Goal: Navigation & Orientation: Find specific page/section

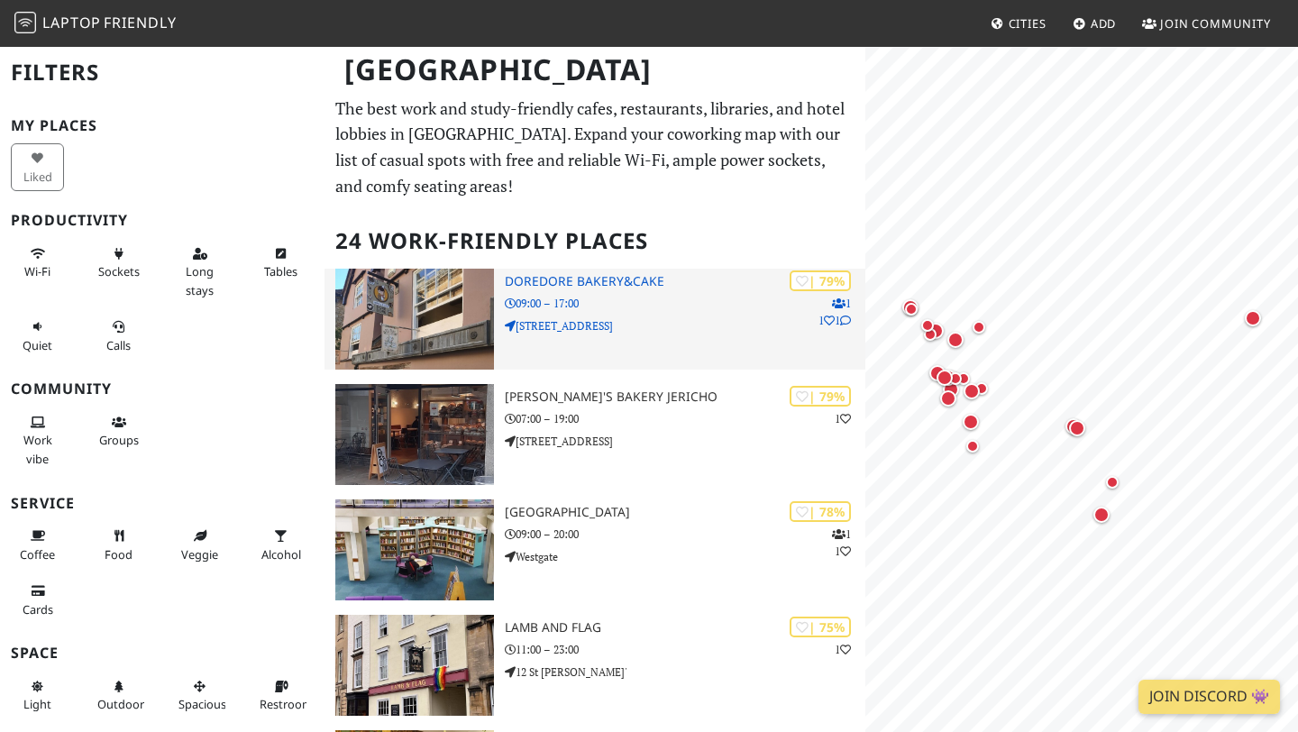
click at [659, 291] on div "| 79% 1 1 1 DoreDore Bakery&Cake 09:00 – 17:00 22 New Inn Hall Street" at bounding box center [685, 319] width 361 height 101
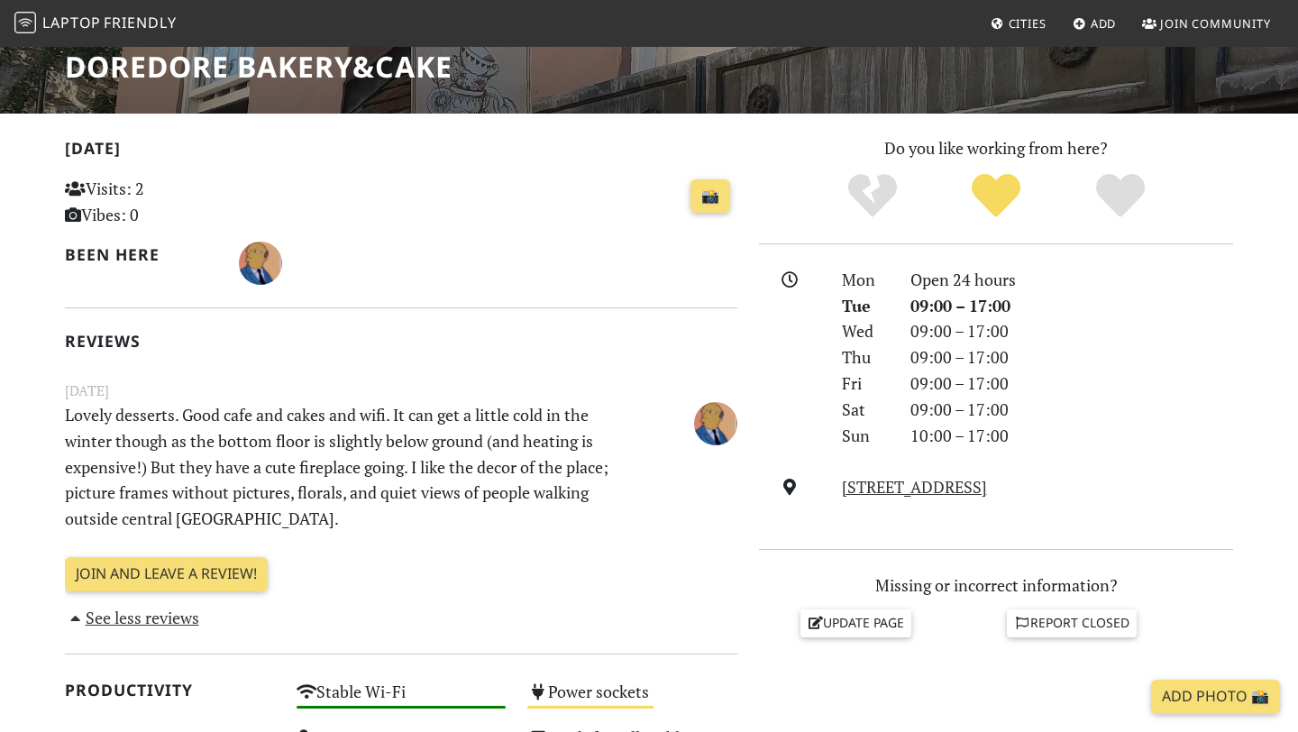
scroll to position [367, 0]
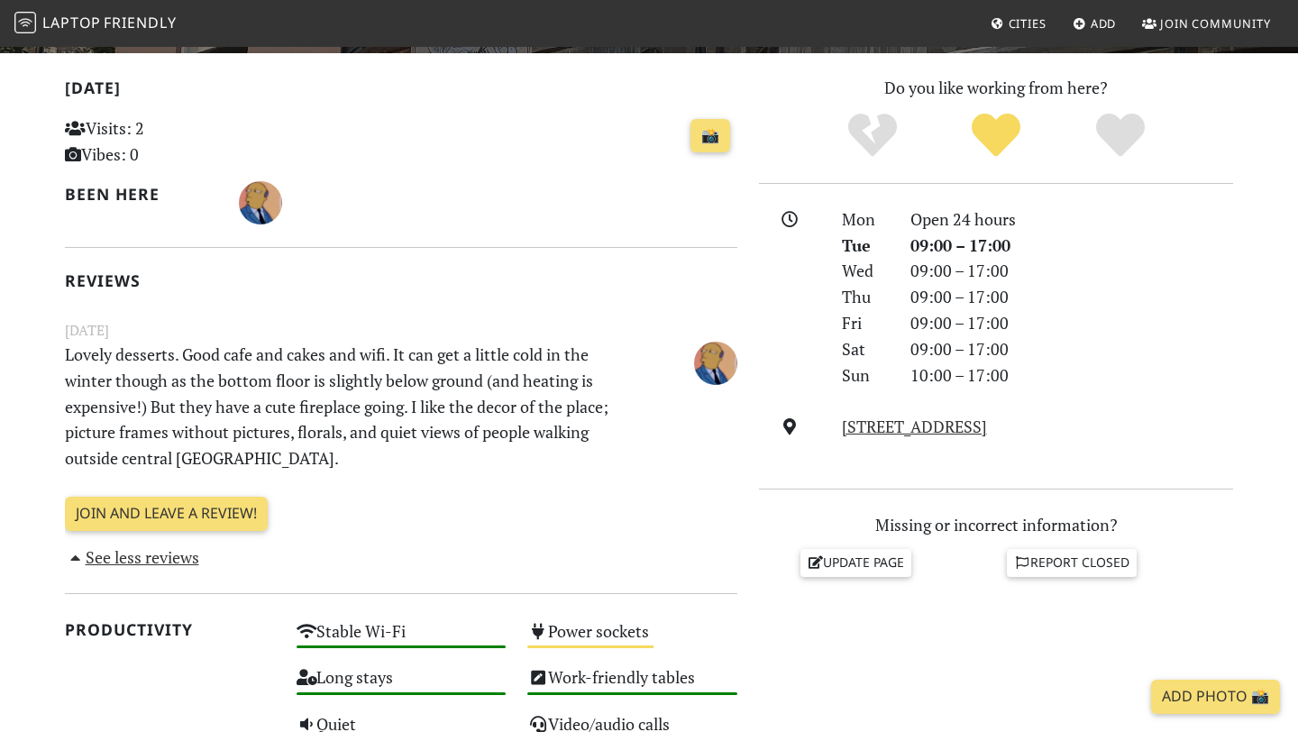
click at [400, 357] on p "Lovely desserts. Good cafe and cakes and wifi. It can get a little cold in the …" at bounding box center [343, 407] width 579 height 130
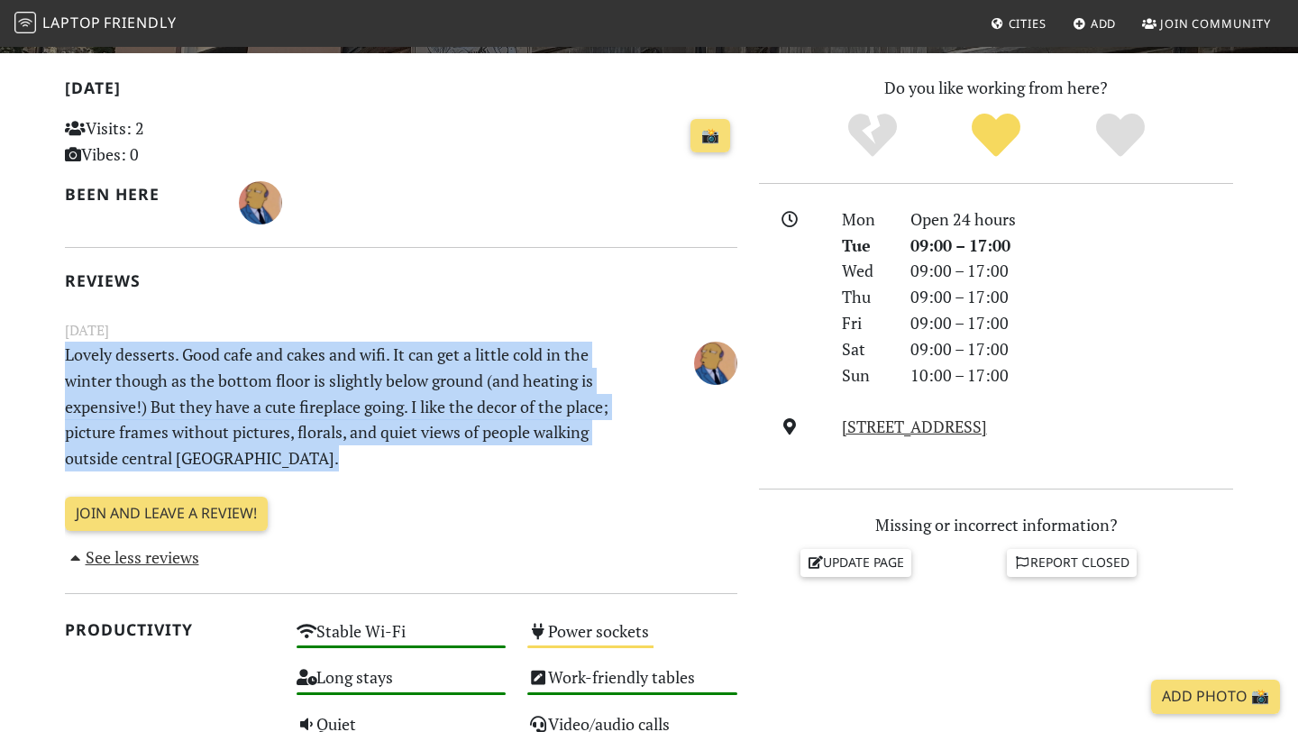
click at [400, 357] on p "Lovely desserts. Good cafe and cakes and wifi. It can get a little cold in the …" at bounding box center [343, 407] width 579 height 130
click at [429, 357] on p "Lovely desserts. Good cafe and cakes and wifi. It can get a little cold in the …" at bounding box center [343, 407] width 579 height 130
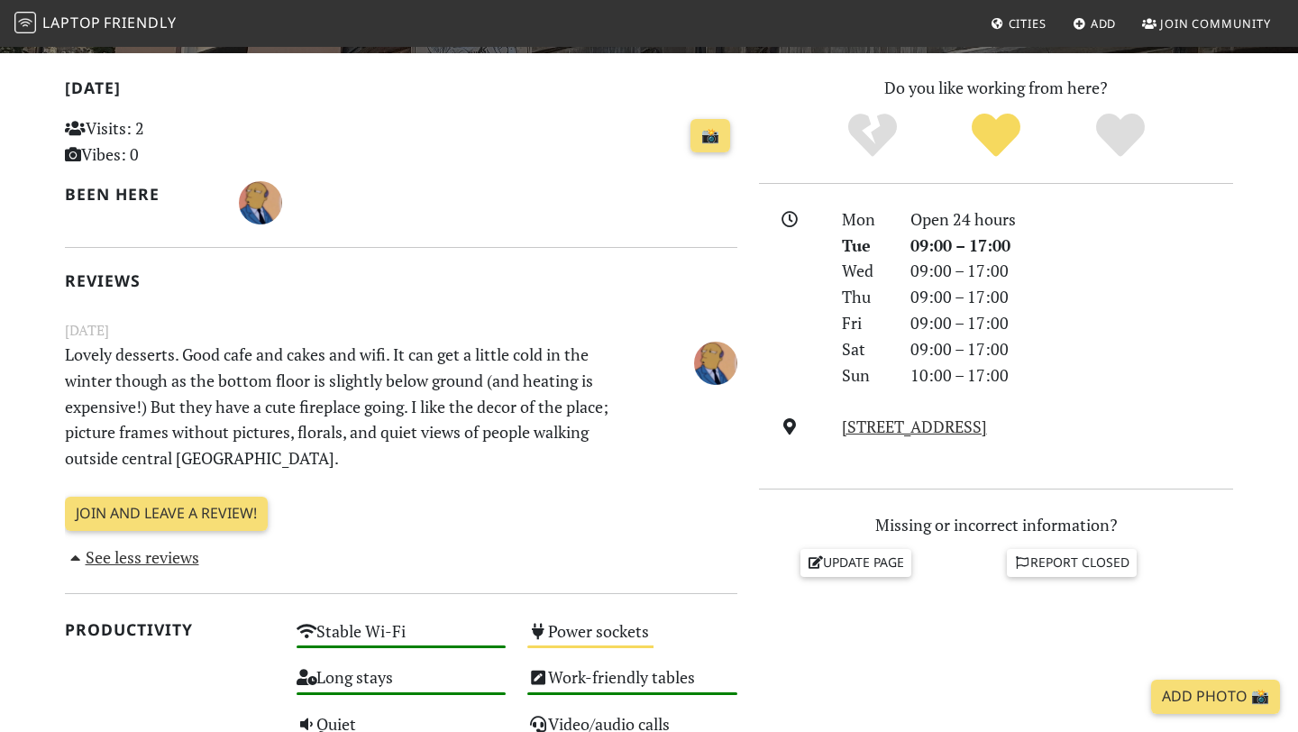
click at [429, 357] on p "Lovely desserts. Good cafe and cakes and wifi. It can get a little cold in the …" at bounding box center [343, 407] width 579 height 130
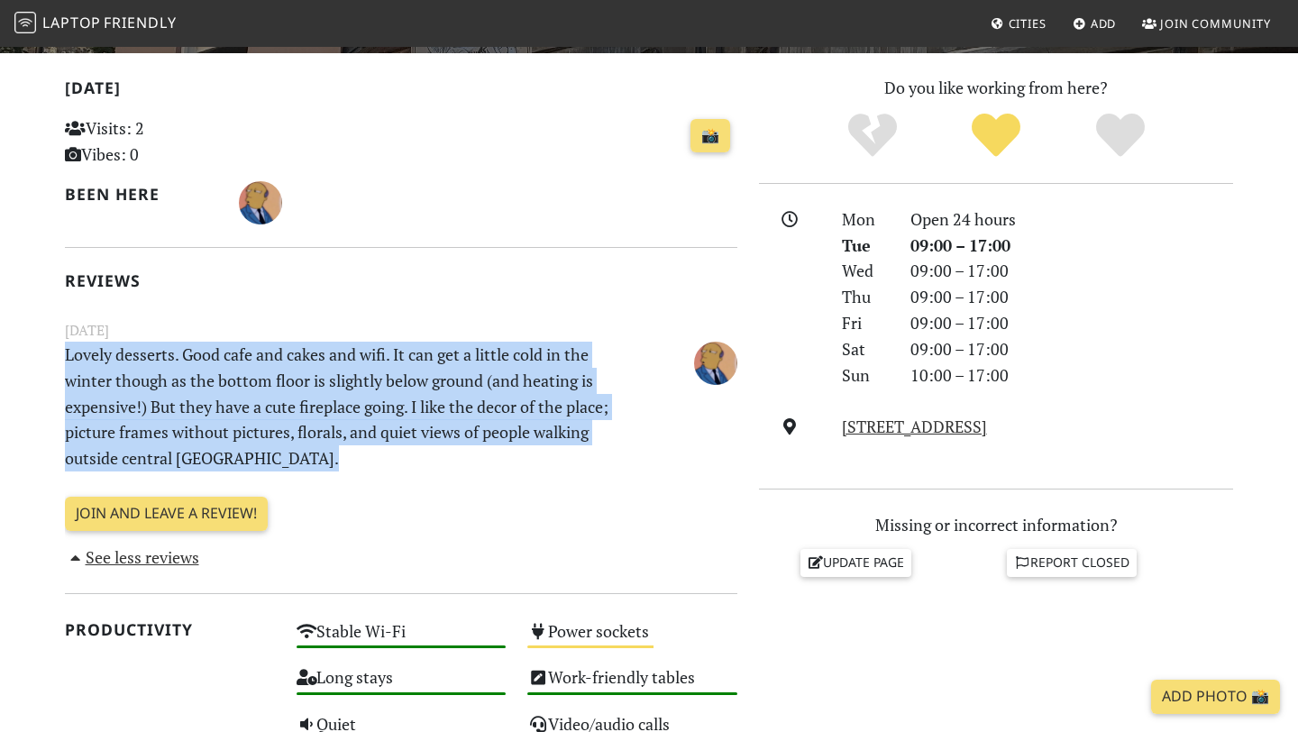
click at [429, 357] on p "Lovely desserts. Good cafe and cakes and wifi. It can get a little cold in the …" at bounding box center [343, 407] width 579 height 130
click at [413, 378] on p "Lovely desserts. Good cafe and cakes and wifi. It can get a little cold in the …" at bounding box center [343, 407] width 579 height 130
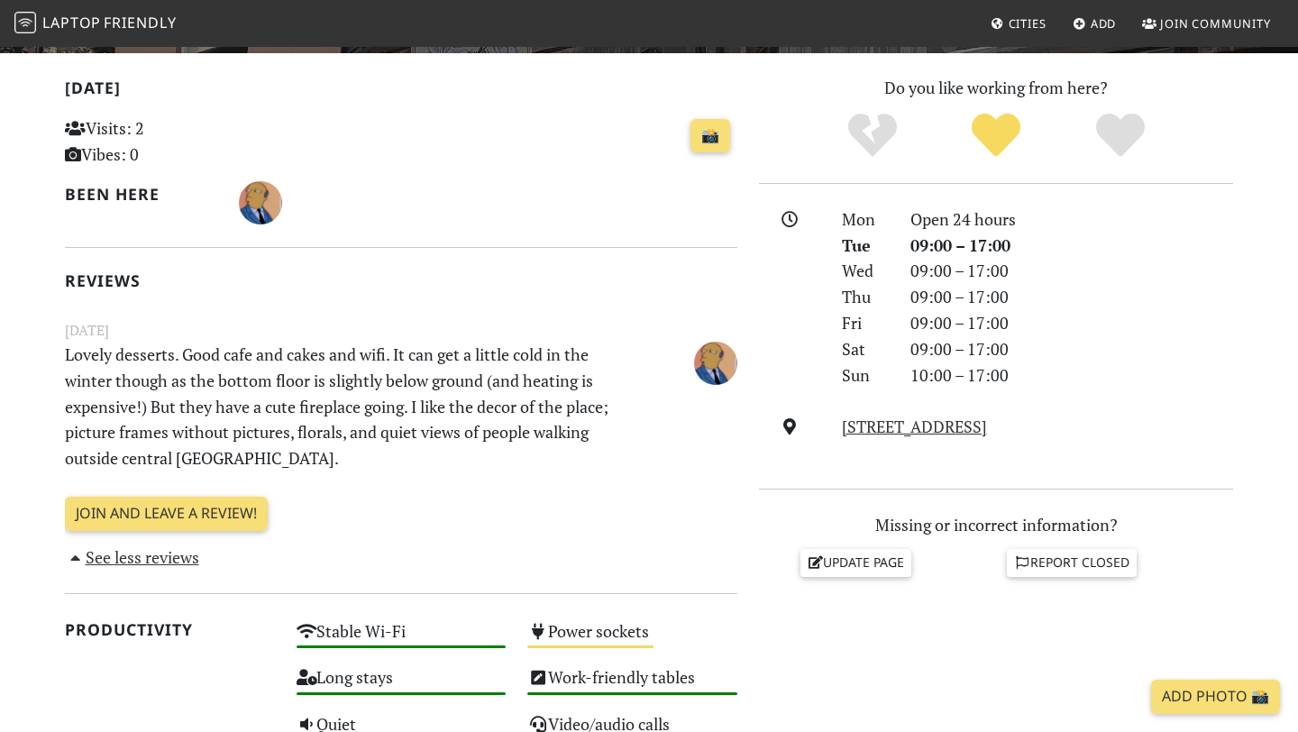
click at [413, 378] on p "Lovely desserts. Good cafe and cakes and wifi. It can get a little cold in the …" at bounding box center [343, 407] width 579 height 130
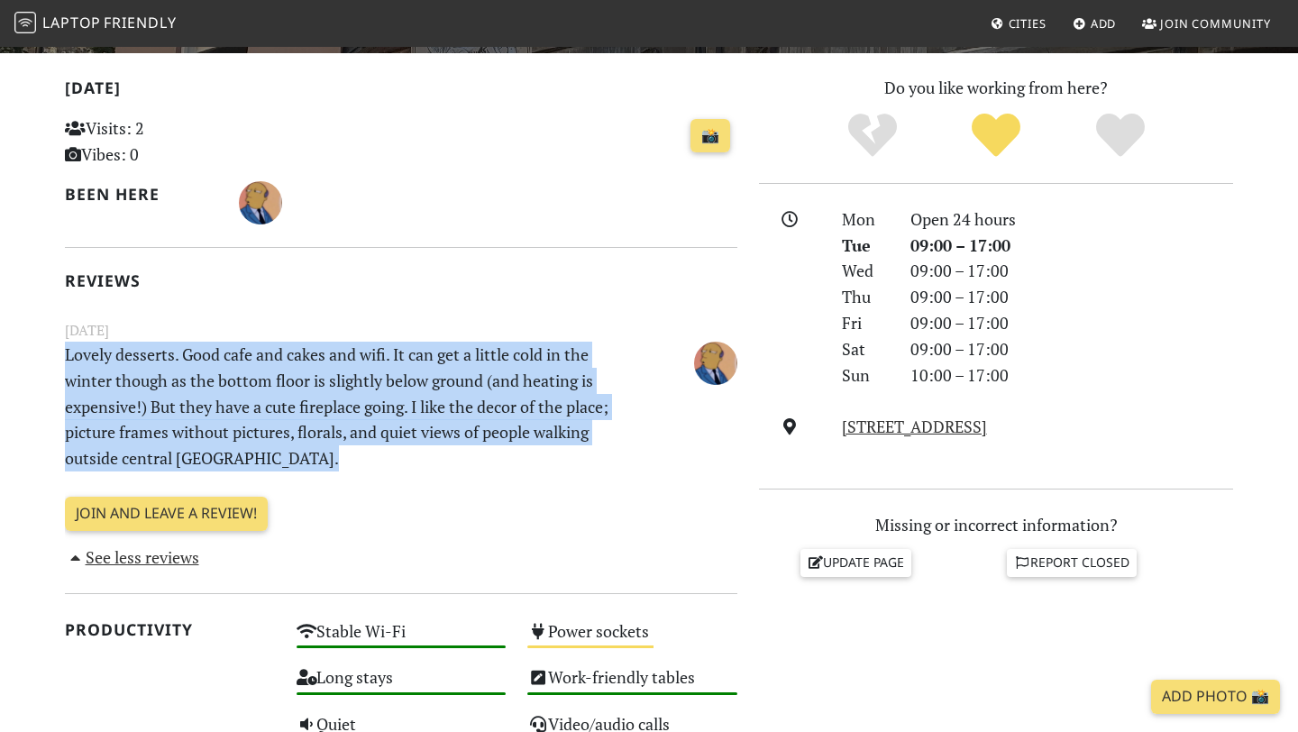
click at [413, 378] on p "Lovely desserts. Good cafe and cakes and wifi. It can get a little cold in the …" at bounding box center [343, 407] width 579 height 130
click at [396, 413] on p "Lovely desserts. Good cafe and cakes and wifi. It can get a little cold in the …" at bounding box center [343, 407] width 579 height 130
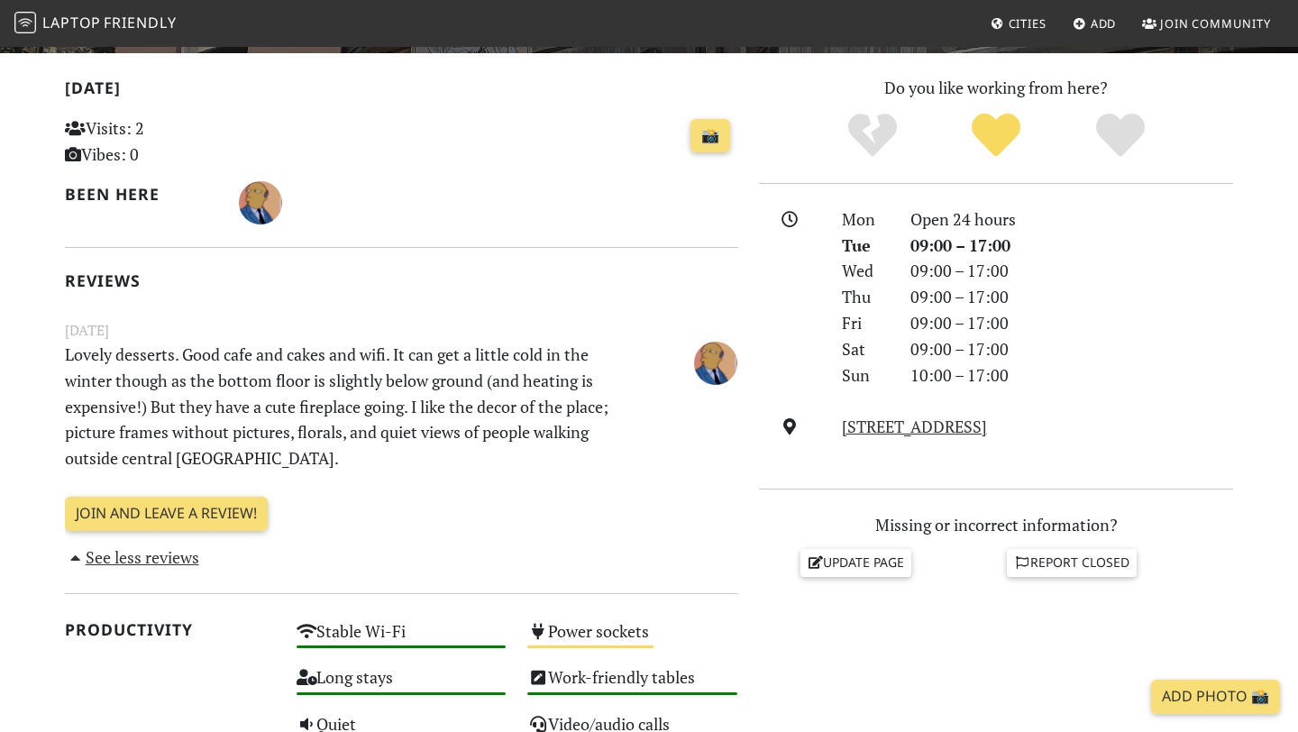
click at [396, 413] on p "Lovely desserts. Good cafe and cakes and wifi. It can get a little cold in the …" at bounding box center [343, 407] width 579 height 130
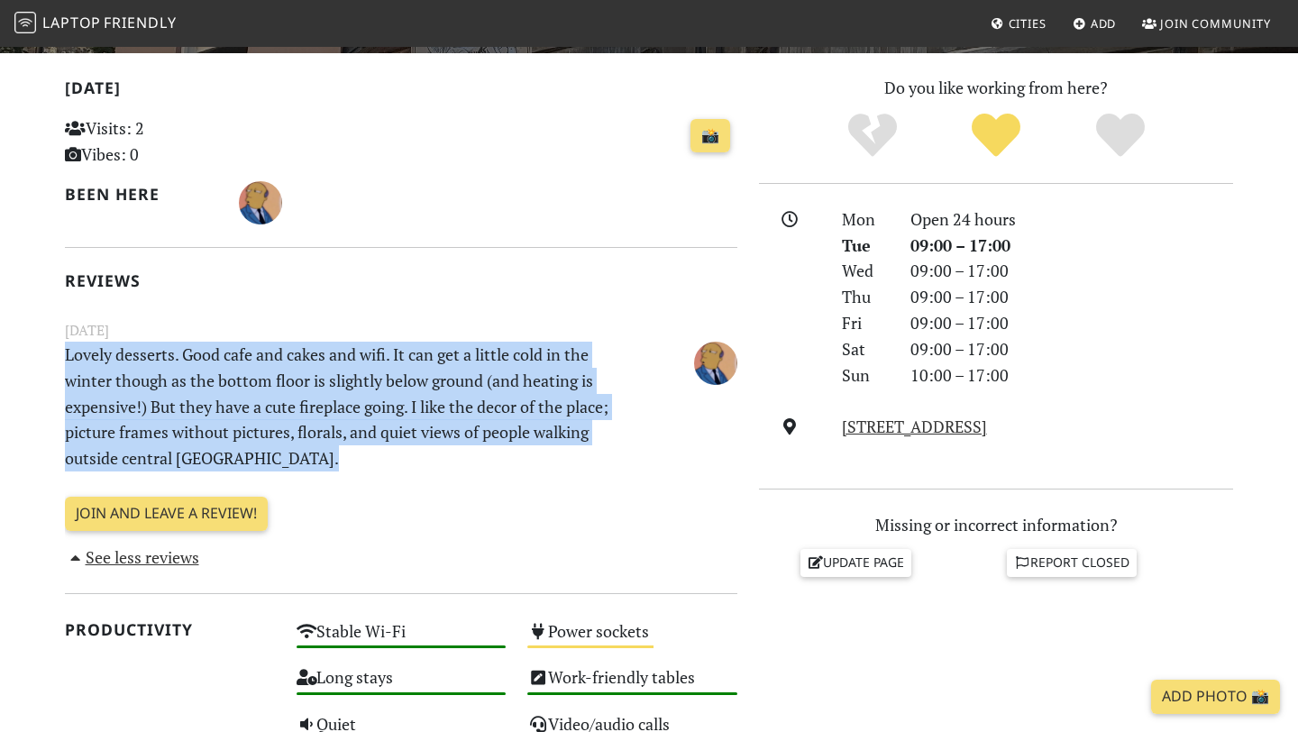
click at [396, 413] on p "Lovely desserts. Good cafe and cakes and wifi. It can get a little cold in the …" at bounding box center [343, 407] width 579 height 130
click at [415, 405] on p "Lovely desserts. Good cafe and cakes and wifi. It can get a little cold in the …" at bounding box center [343, 407] width 579 height 130
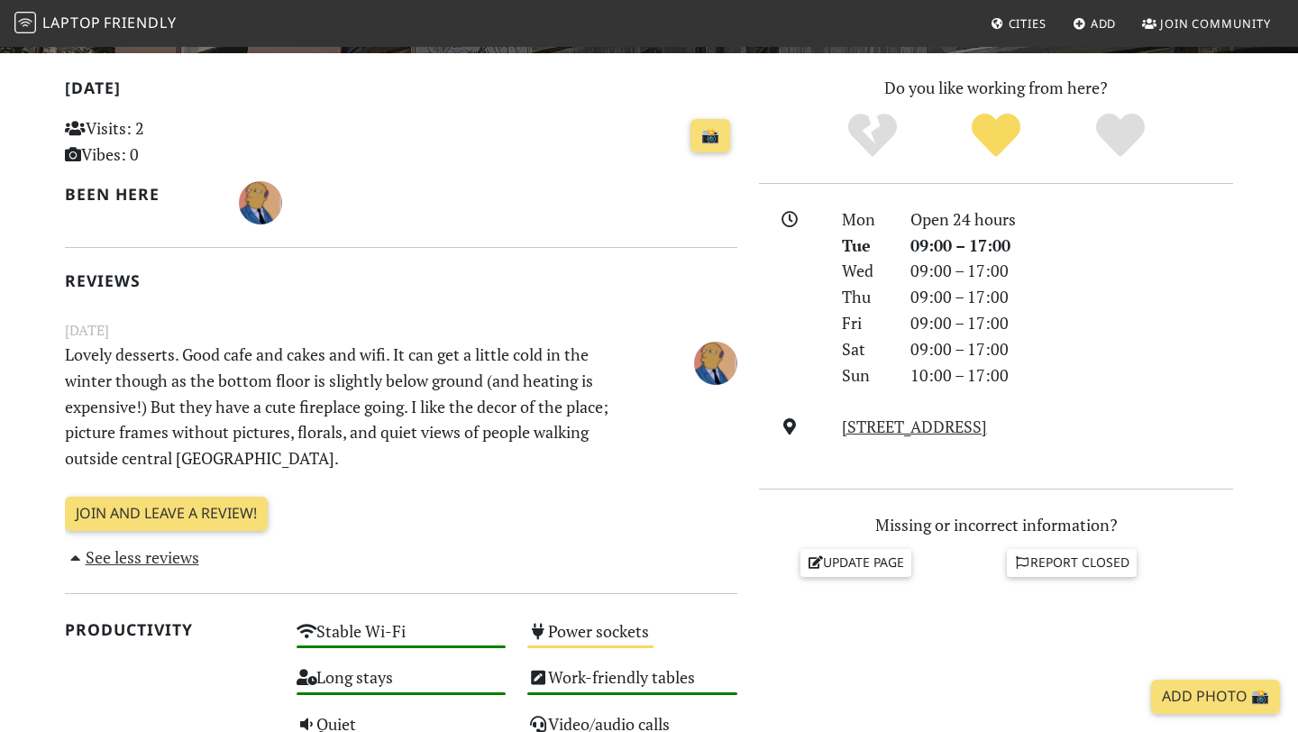
click at [415, 405] on p "Lovely desserts. Good cafe and cakes and wifi. It can get a little cold in the …" at bounding box center [343, 407] width 579 height 130
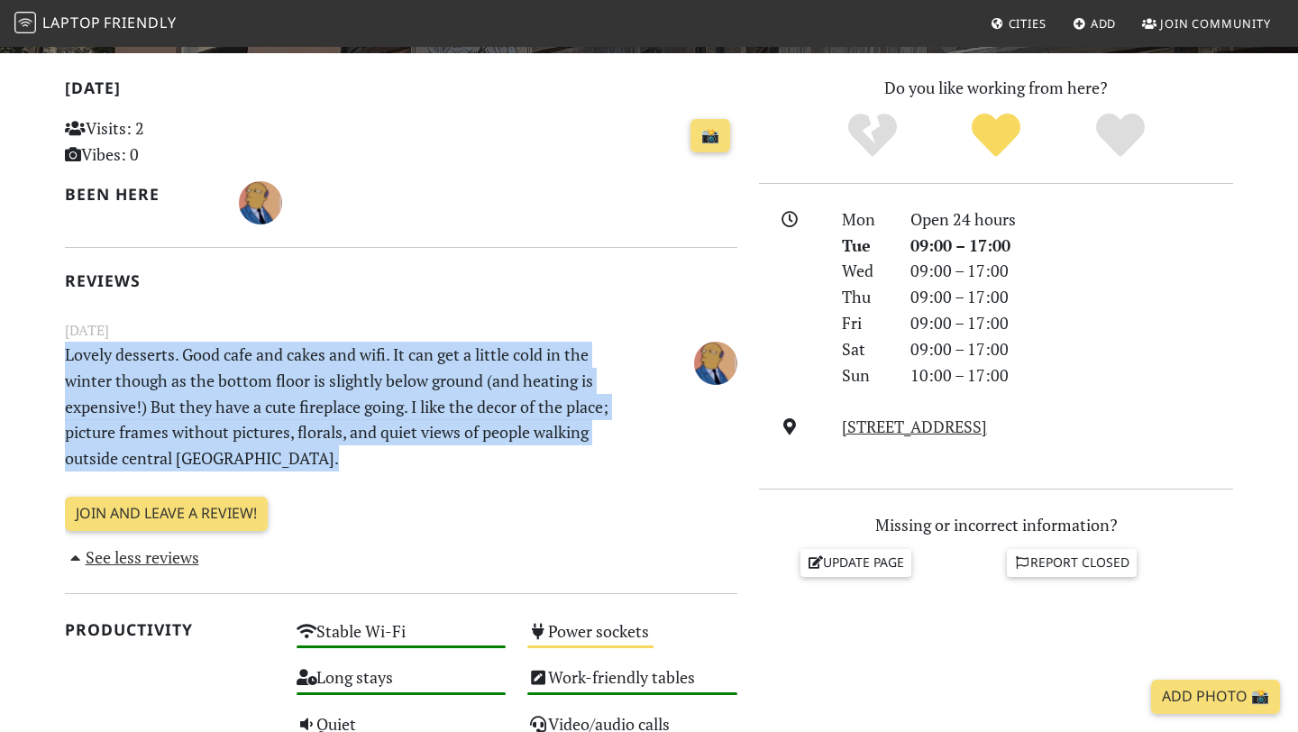
click at [444, 390] on p "Lovely desserts. Good cafe and cakes and wifi. It can get a little cold in the …" at bounding box center [343, 407] width 579 height 130
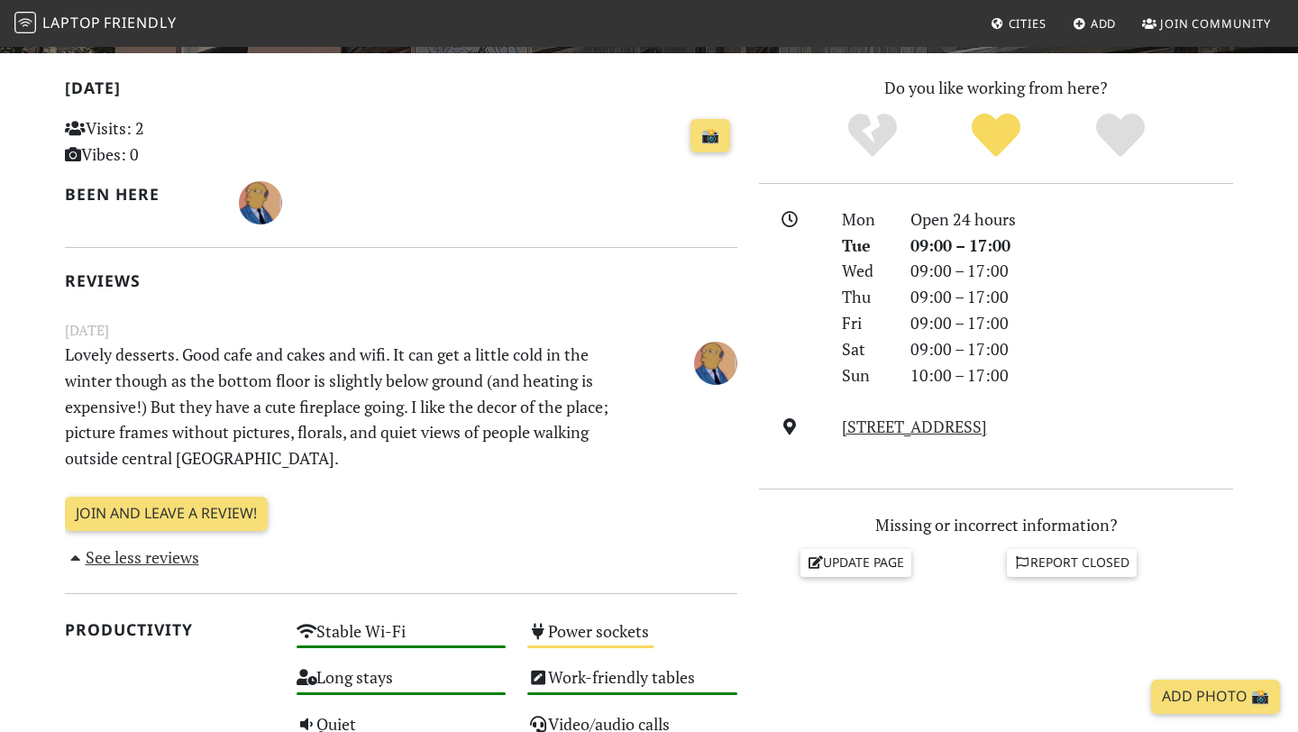
click at [444, 390] on p "Lovely desserts. Good cafe and cakes and wifi. It can get a little cold in the …" at bounding box center [343, 407] width 579 height 130
click at [423, 415] on p "Lovely desserts. Good cafe and cakes and wifi. It can get a little cold in the …" at bounding box center [343, 407] width 579 height 130
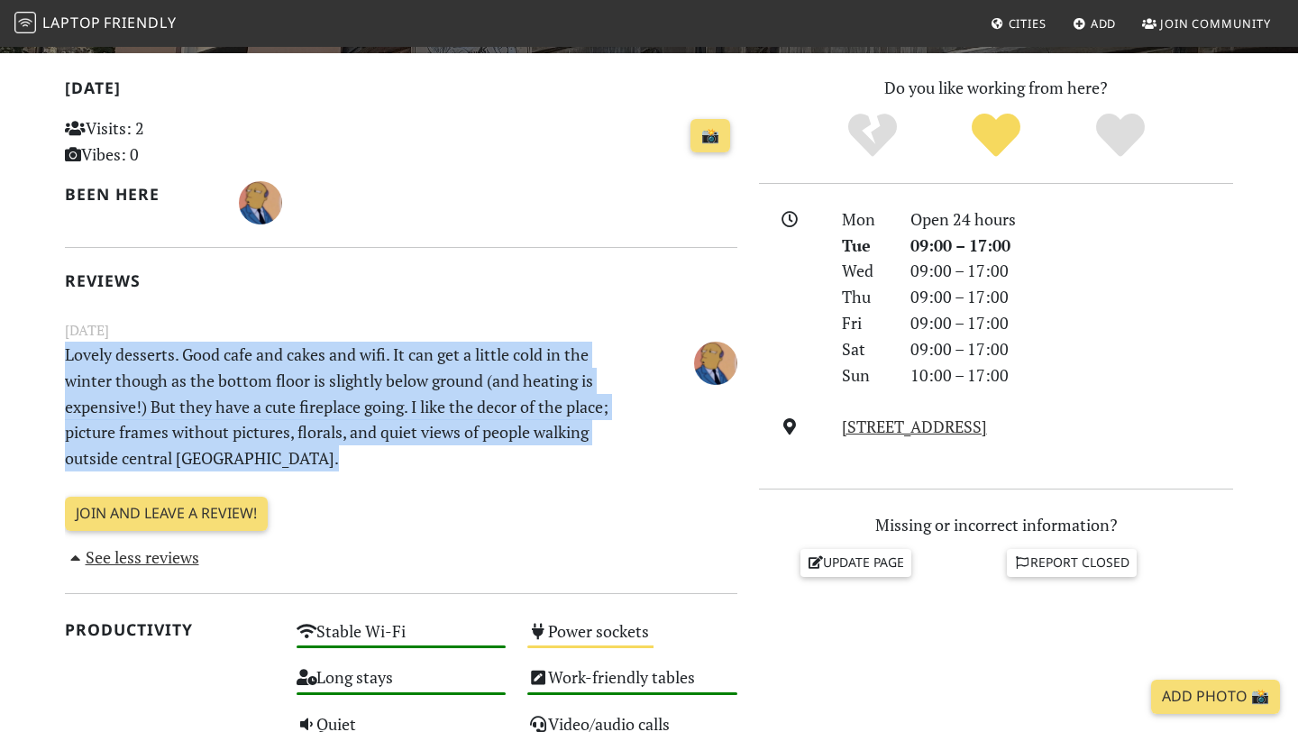
click at [423, 415] on p "Lovely desserts. Good cafe and cakes and wifi. It can get a little cold in the …" at bounding box center [343, 407] width 579 height 130
click at [455, 415] on p "Lovely desserts. Good cafe and cakes and wifi. It can get a little cold in the …" at bounding box center [343, 407] width 579 height 130
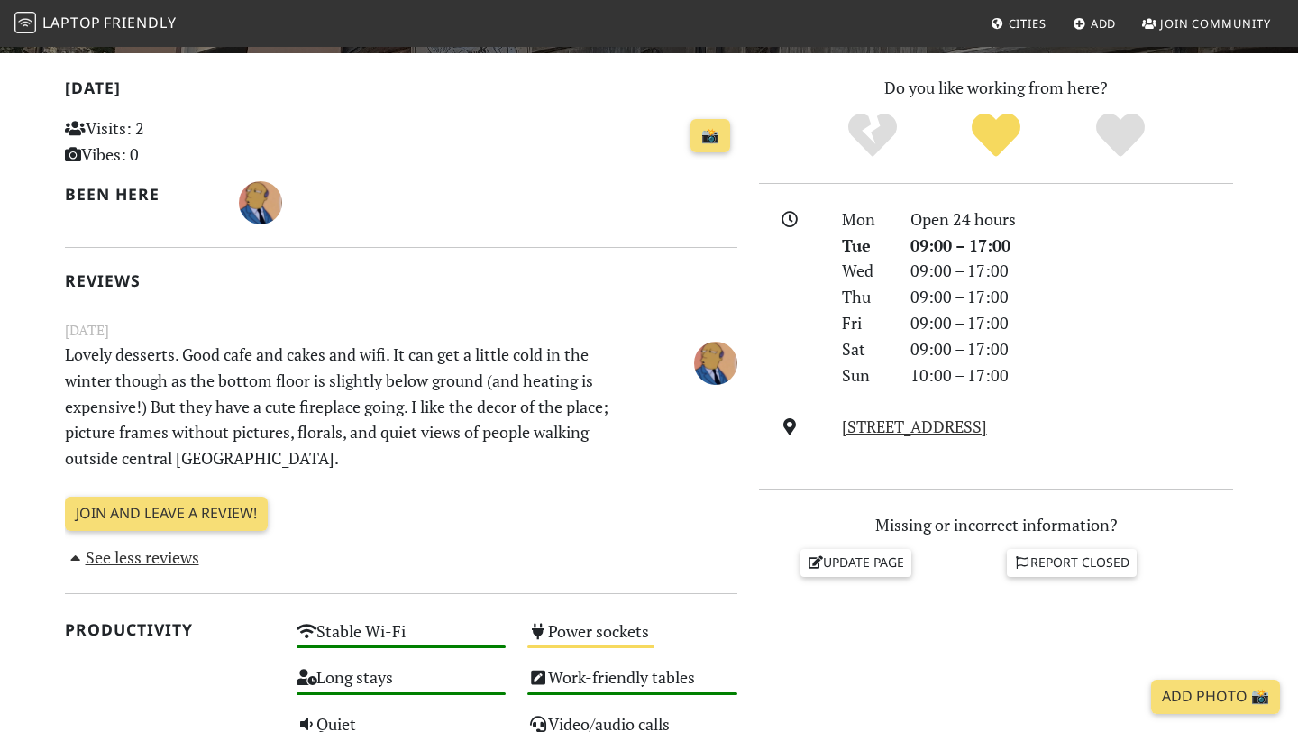
click at [455, 415] on p "Lovely desserts. Good cafe and cakes and wifi. It can get a little cold in the …" at bounding box center [343, 407] width 579 height 130
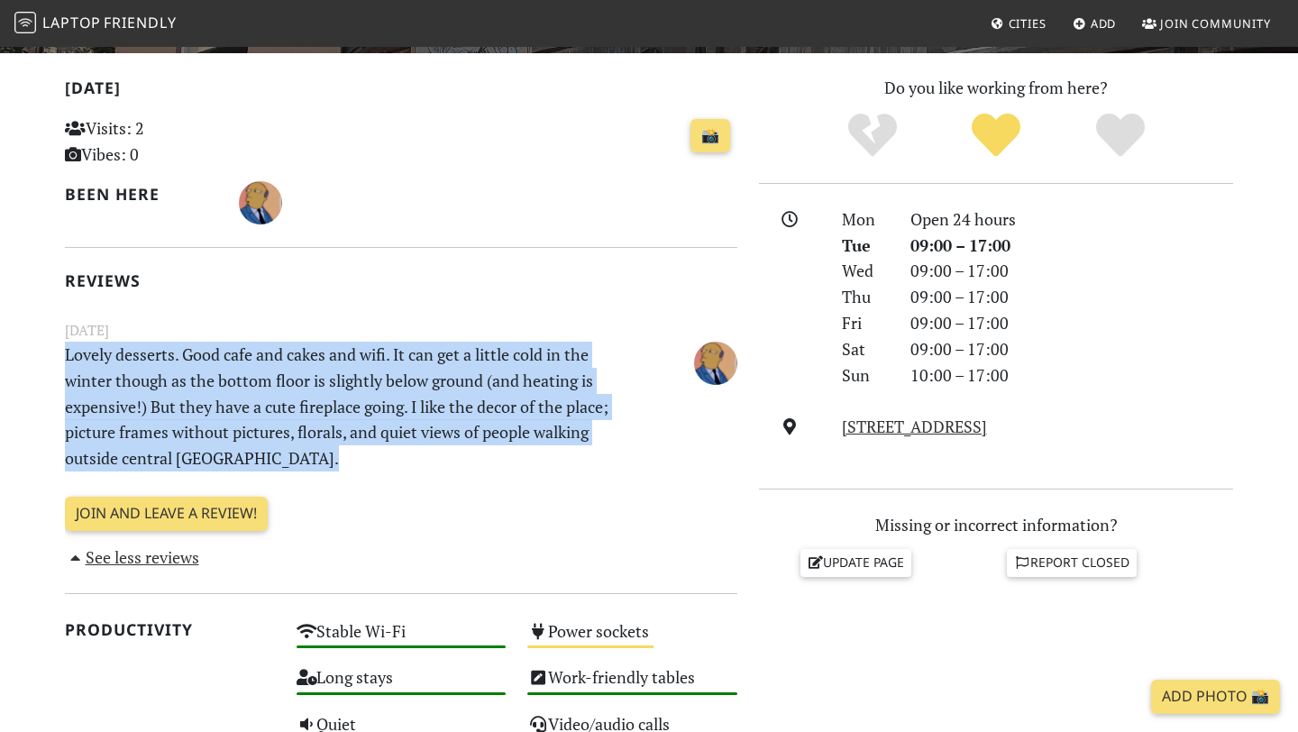
click at [455, 415] on p "Lovely desserts. Good cafe and cakes and wifi. It can get a little cold in the …" at bounding box center [343, 407] width 579 height 130
click at [499, 413] on p "Lovely desserts. Good cafe and cakes and wifi. It can get a little cold in the …" at bounding box center [343, 407] width 579 height 130
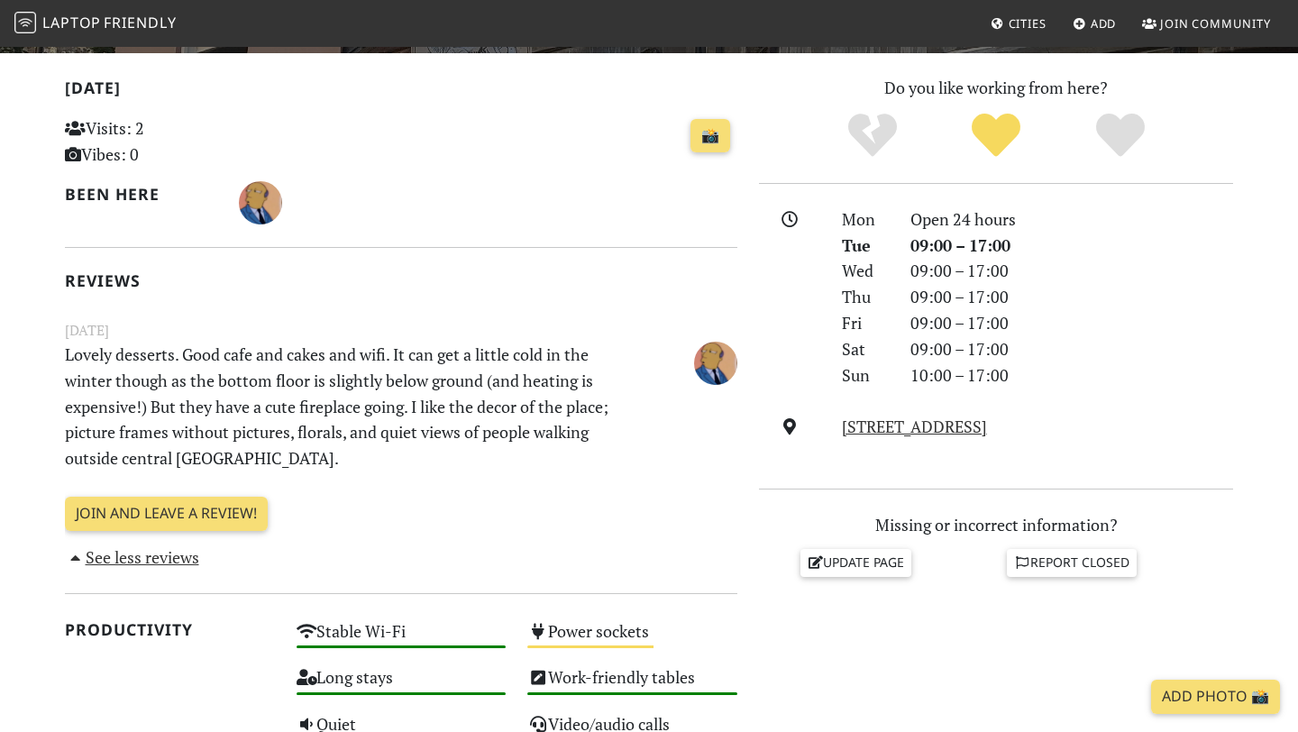
click at [499, 413] on p "Lovely desserts. Good cafe and cakes and wifi. It can get a little cold in the …" at bounding box center [343, 407] width 579 height 130
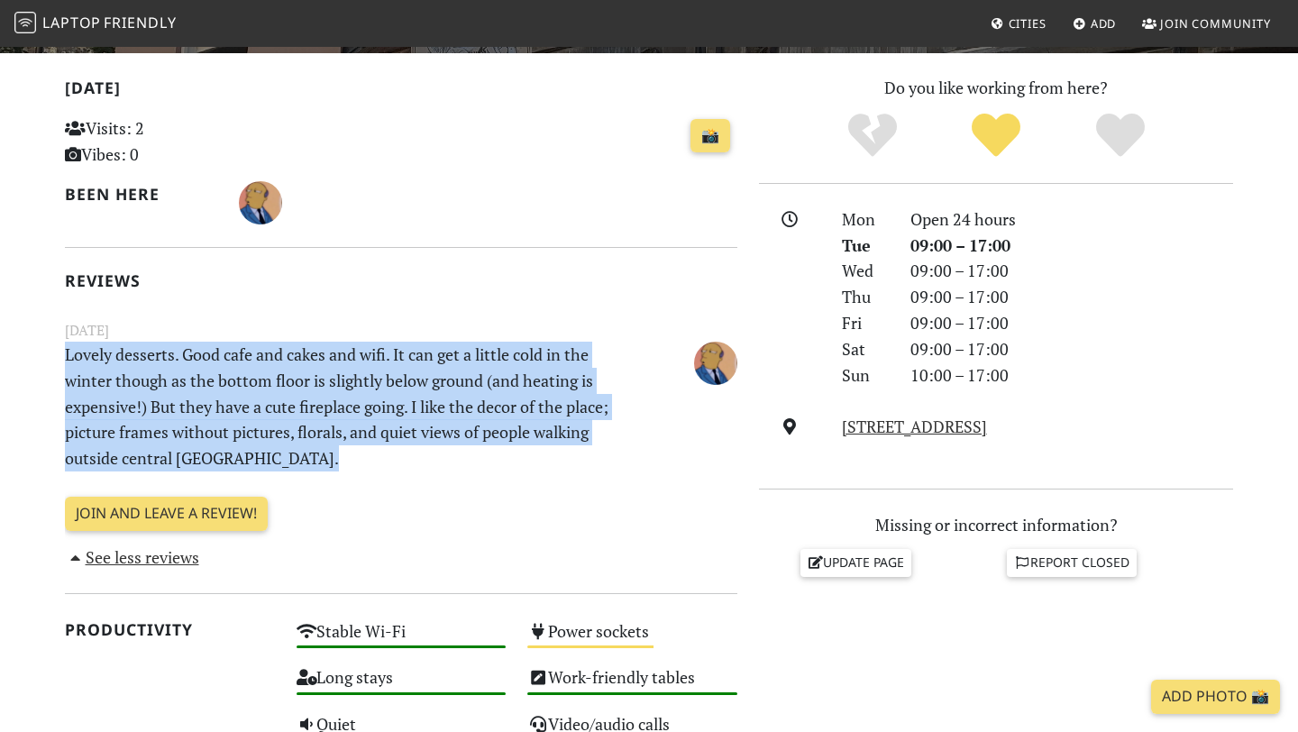
click at [499, 413] on p "Lovely desserts. Good cafe and cakes and wifi. It can get a little cold in the …" at bounding box center [343, 407] width 579 height 130
click at [475, 443] on p "Lovely desserts. Good cafe and cakes and wifi. It can get a little cold in the …" at bounding box center [343, 407] width 579 height 130
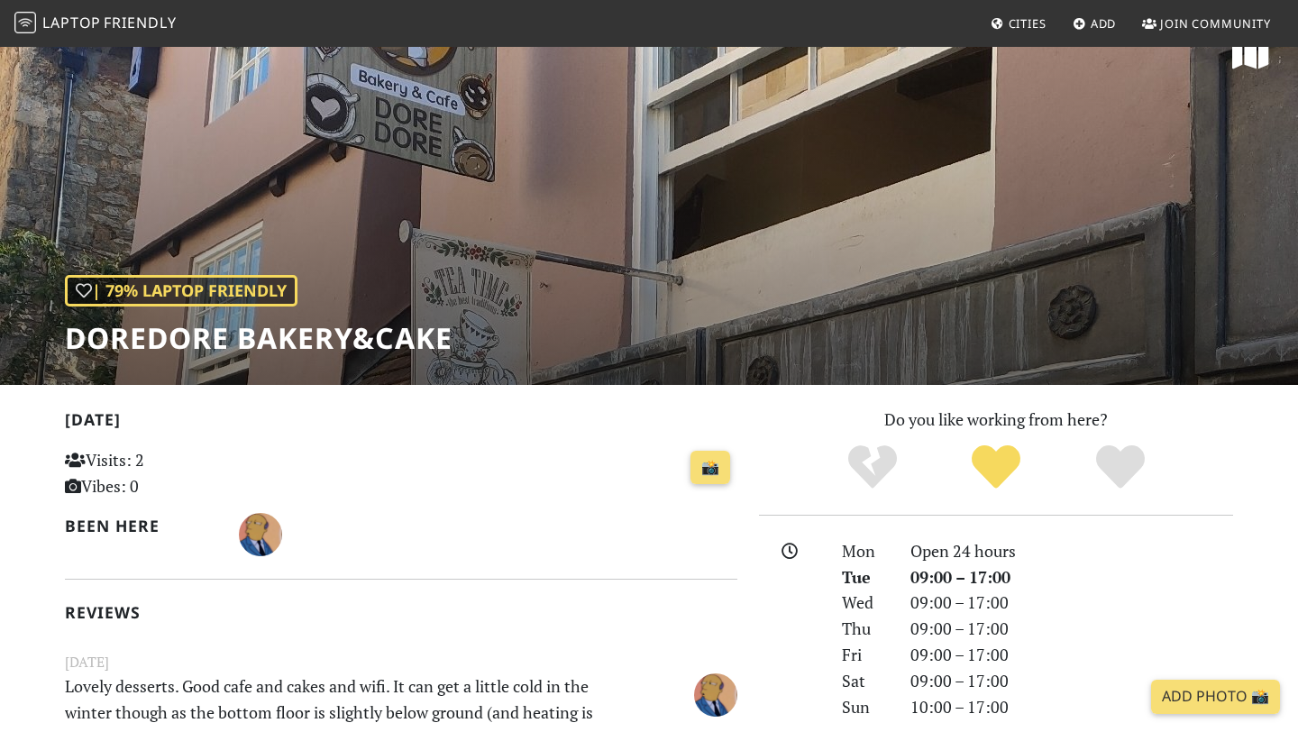
scroll to position [0, 0]
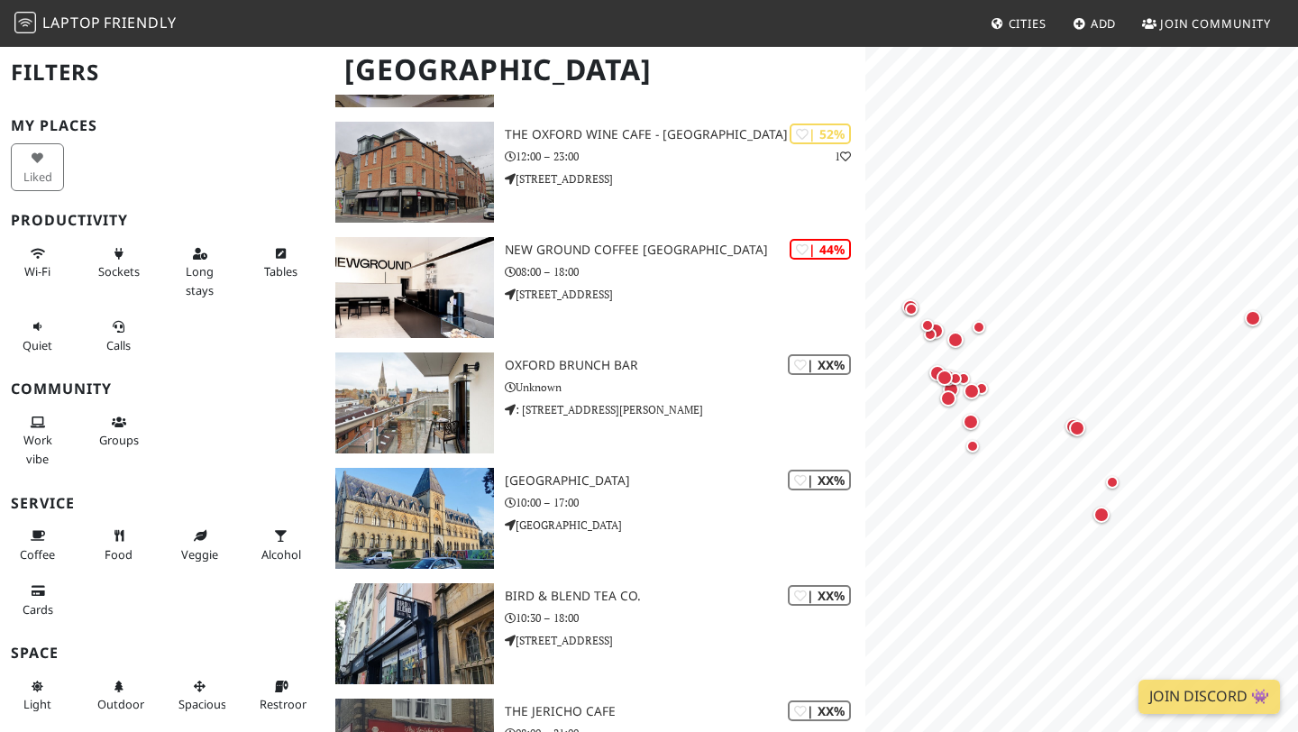
scroll to position [1972, 0]
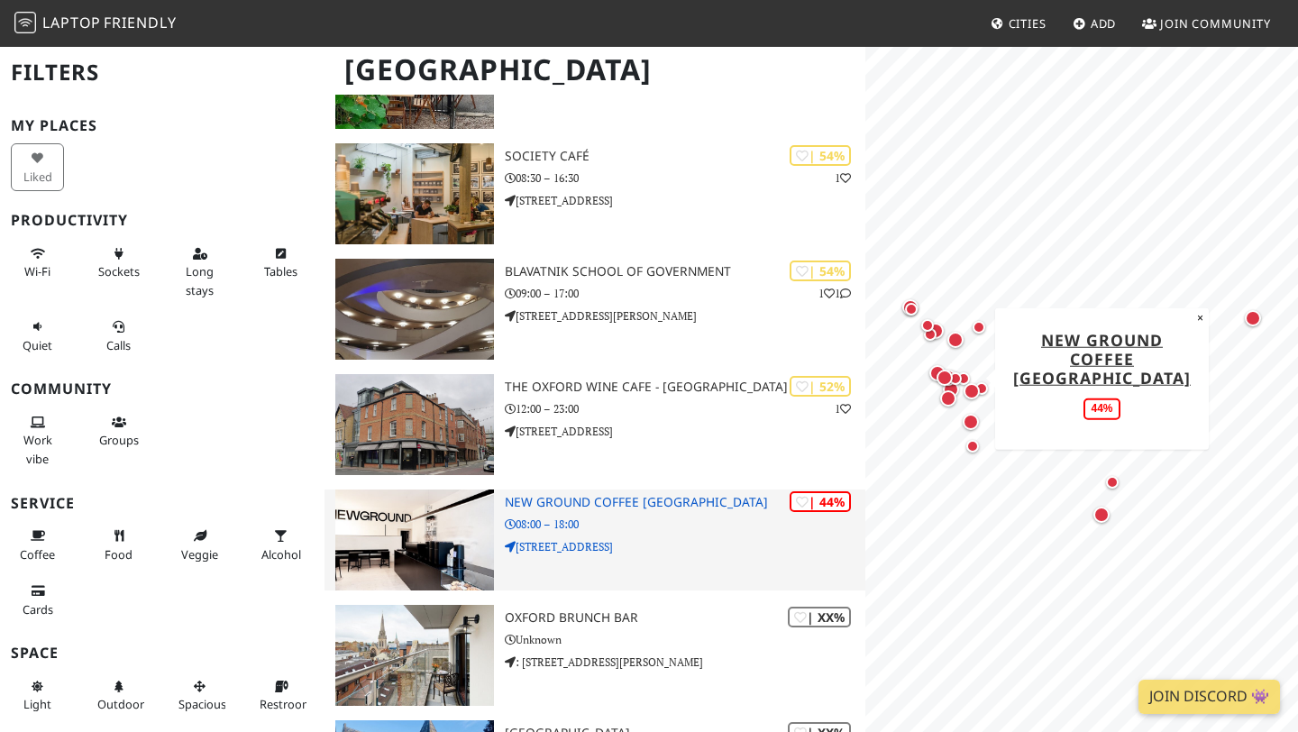
click at [669, 535] on div "| 44% New Ground Coffee [GEOGRAPHIC_DATA] 08:00 – 18:00 [STREET_ADDRESS]" at bounding box center [685, 540] width 361 height 101
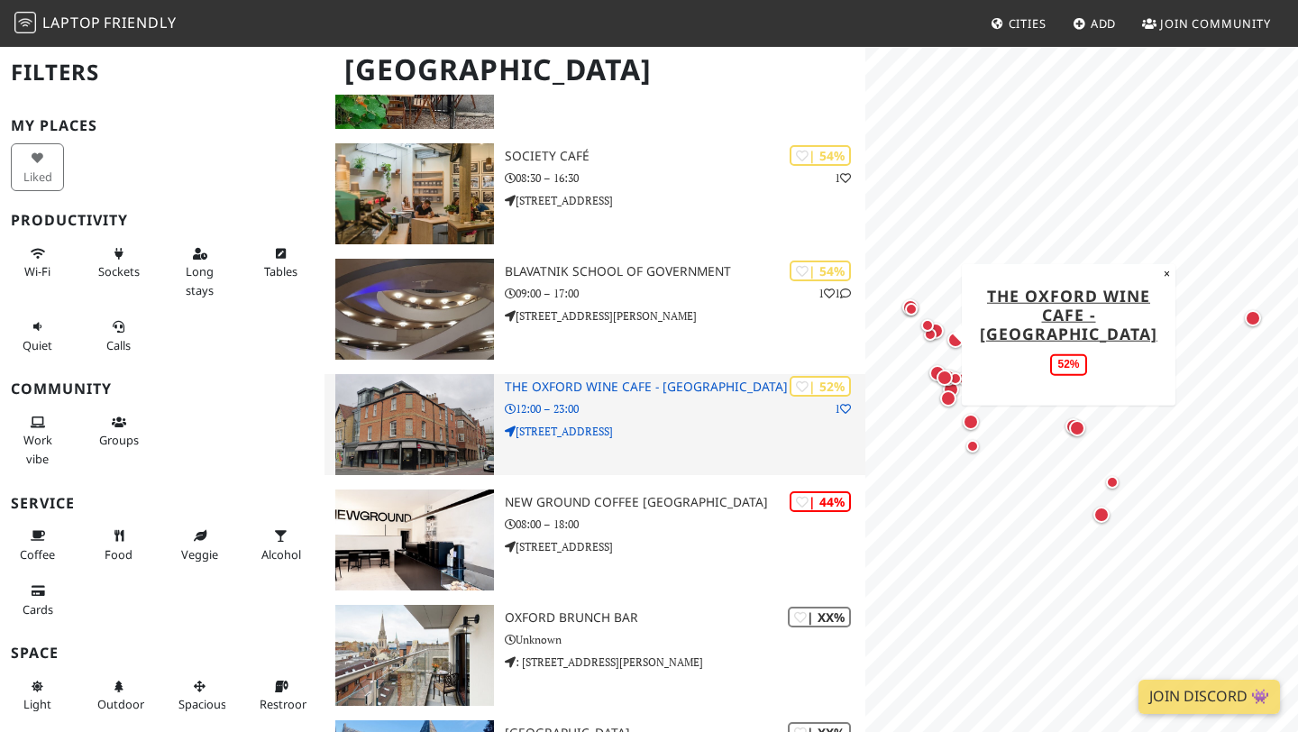
click at [693, 398] on div "| 52% 1 The Oxford Wine Cafe - [GEOGRAPHIC_DATA] 12:00 – 23:00 [STREET_ADDRESS]" at bounding box center [685, 424] width 361 height 101
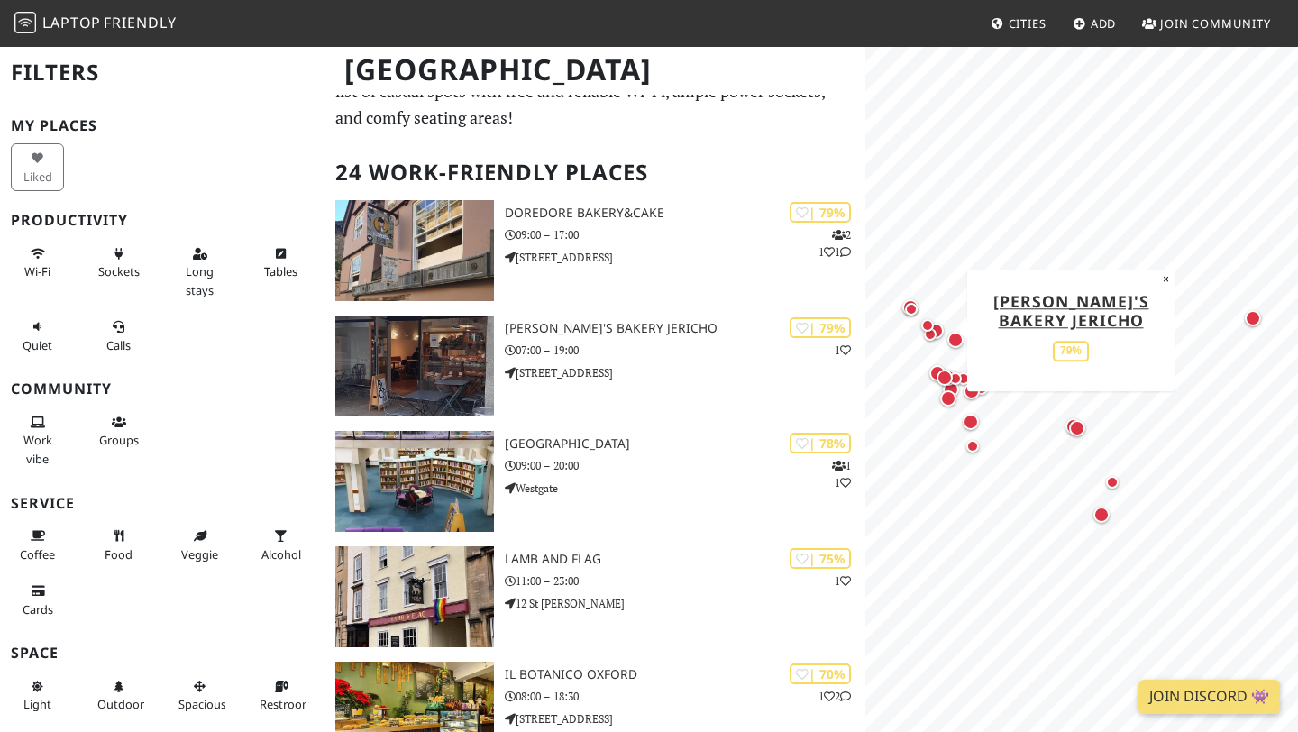
scroll to position [0, 0]
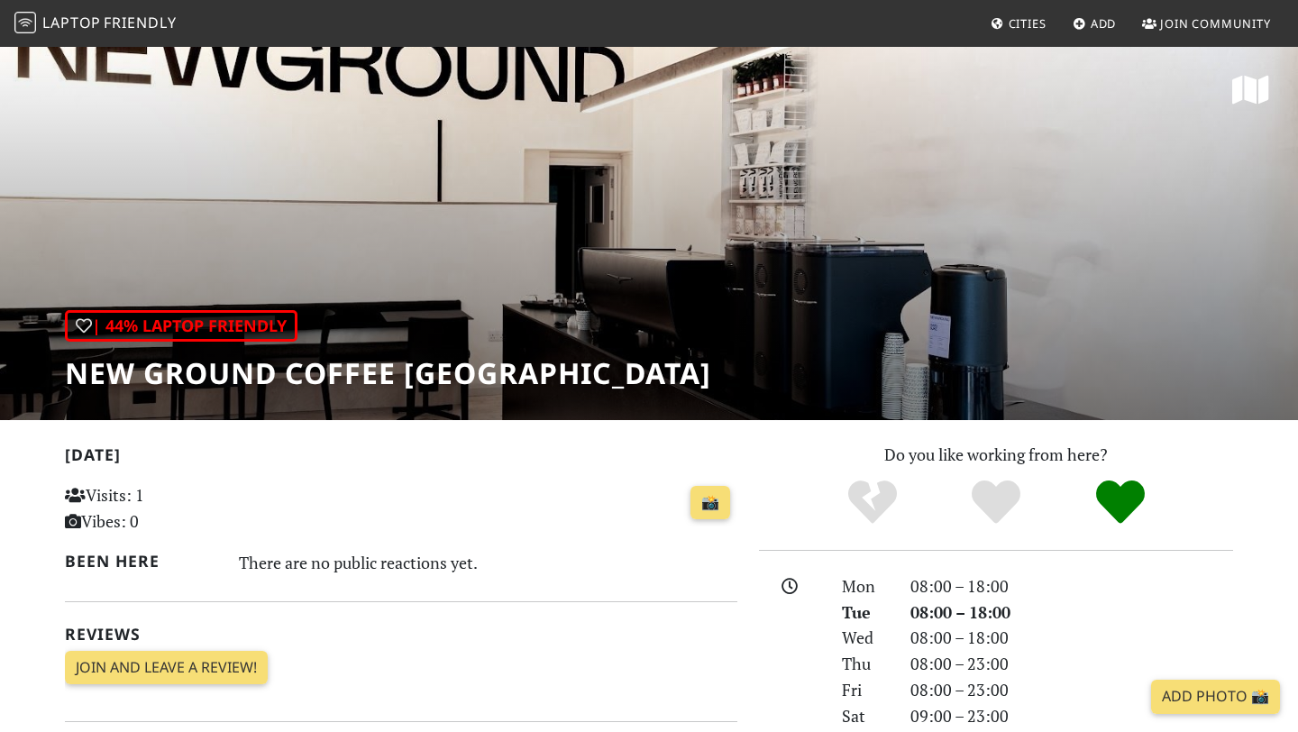
scroll to position [417, 0]
